Goal: Information Seeking & Learning: Learn about a topic

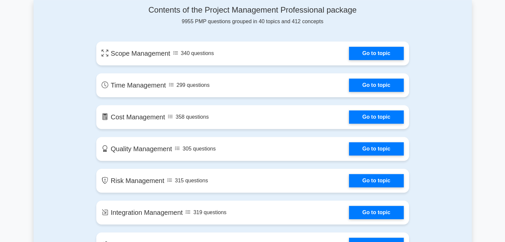
scroll to position [365, 0]
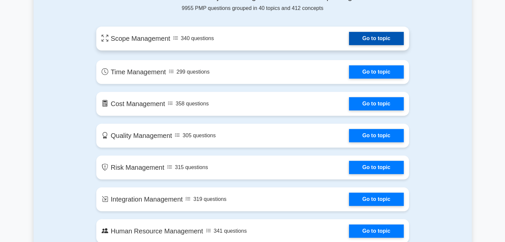
click at [349, 44] on link "Go to topic" at bounding box center [376, 38] width 54 height 13
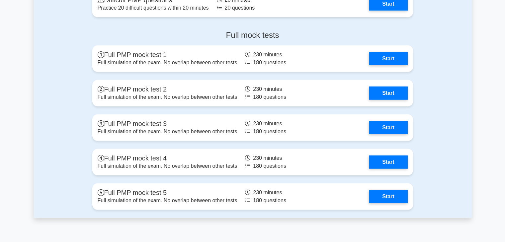
scroll to position [1991, 0]
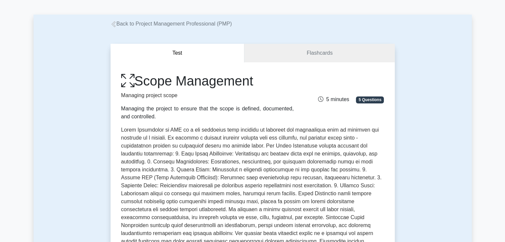
scroll to position [33, 0]
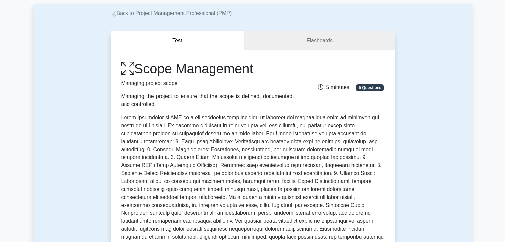
click at [297, 43] on link "Flashcards" at bounding box center [319, 41] width 150 height 19
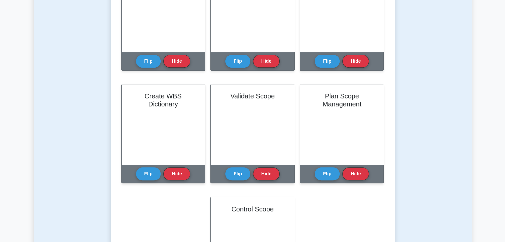
scroll to position [365, 0]
